Goal: Use online tool/utility

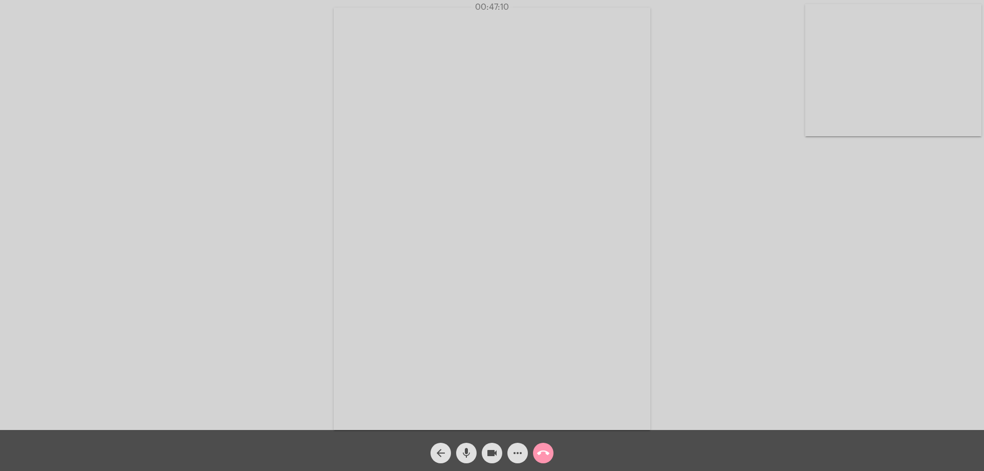
click at [438, 451] on mat-icon "arrow_back" at bounding box center [441, 453] width 12 height 12
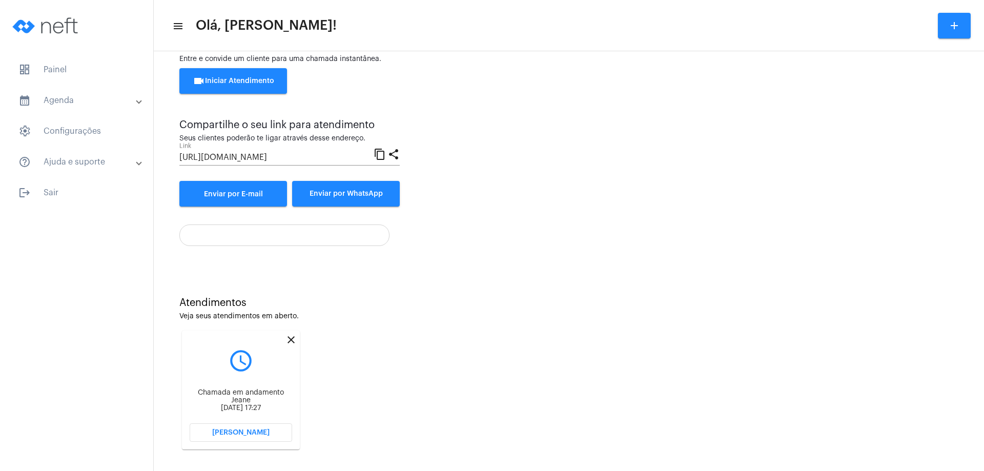
scroll to position [44, 0]
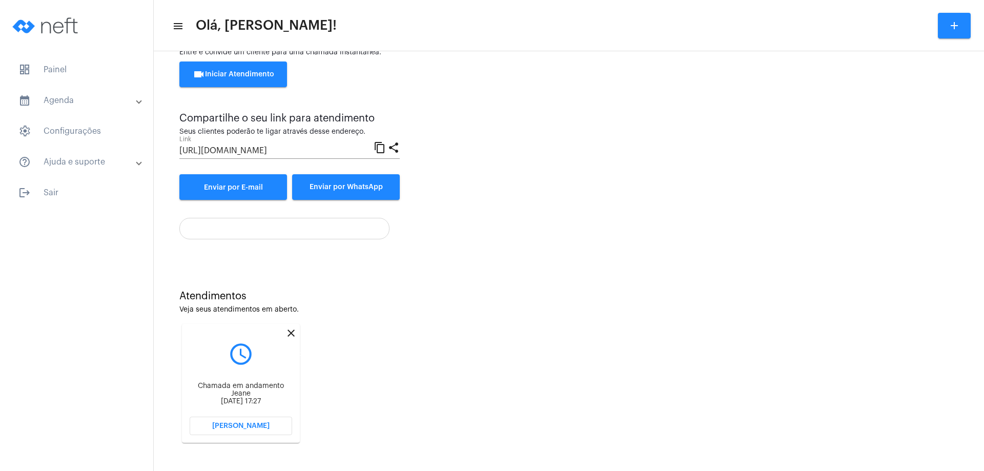
click at [292, 331] on mat-icon "close" at bounding box center [291, 333] width 12 height 12
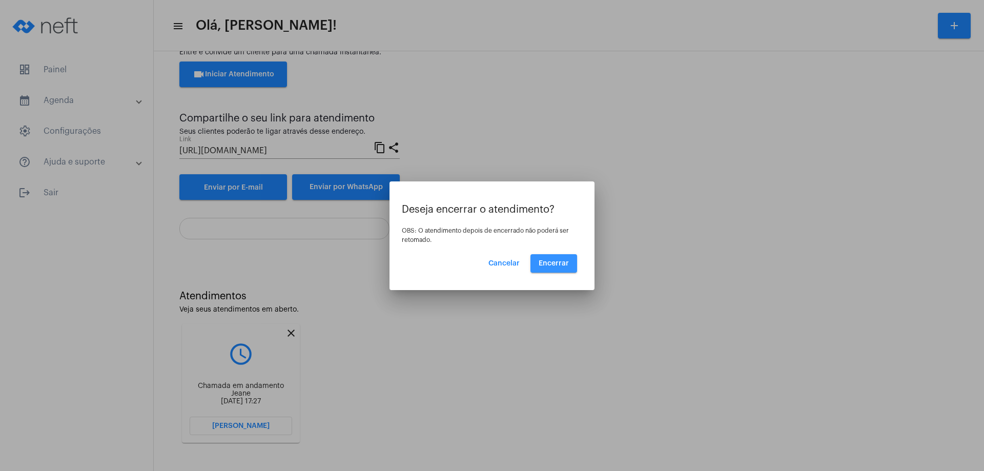
click at [565, 258] on button "Encerrar" at bounding box center [553, 263] width 47 height 18
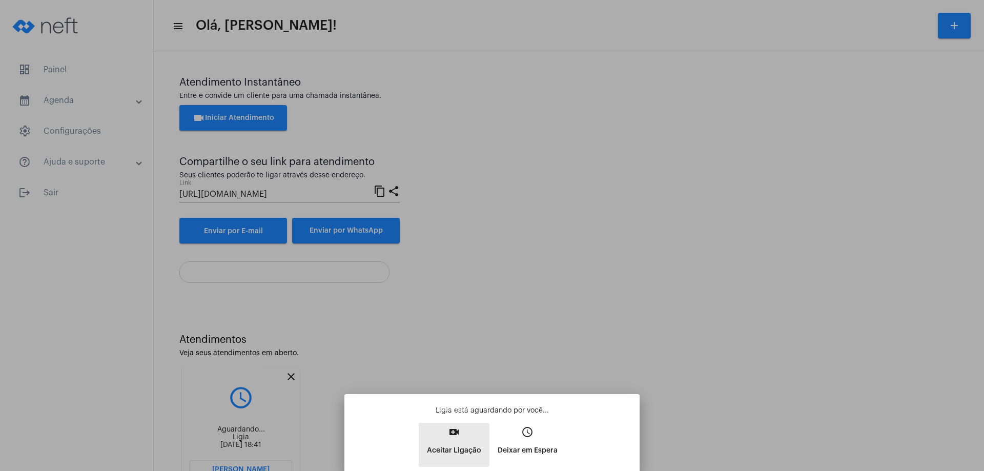
drag, startPoint x: 455, startPoint y: 432, endPoint x: 459, endPoint y: 428, distance: 5.4
click at [456, 430] on mat-icon "video_call" at bounding box center [454, 432] width 12 height 12
